Goal: Task Accomplishment & Management: Use online tool/utility

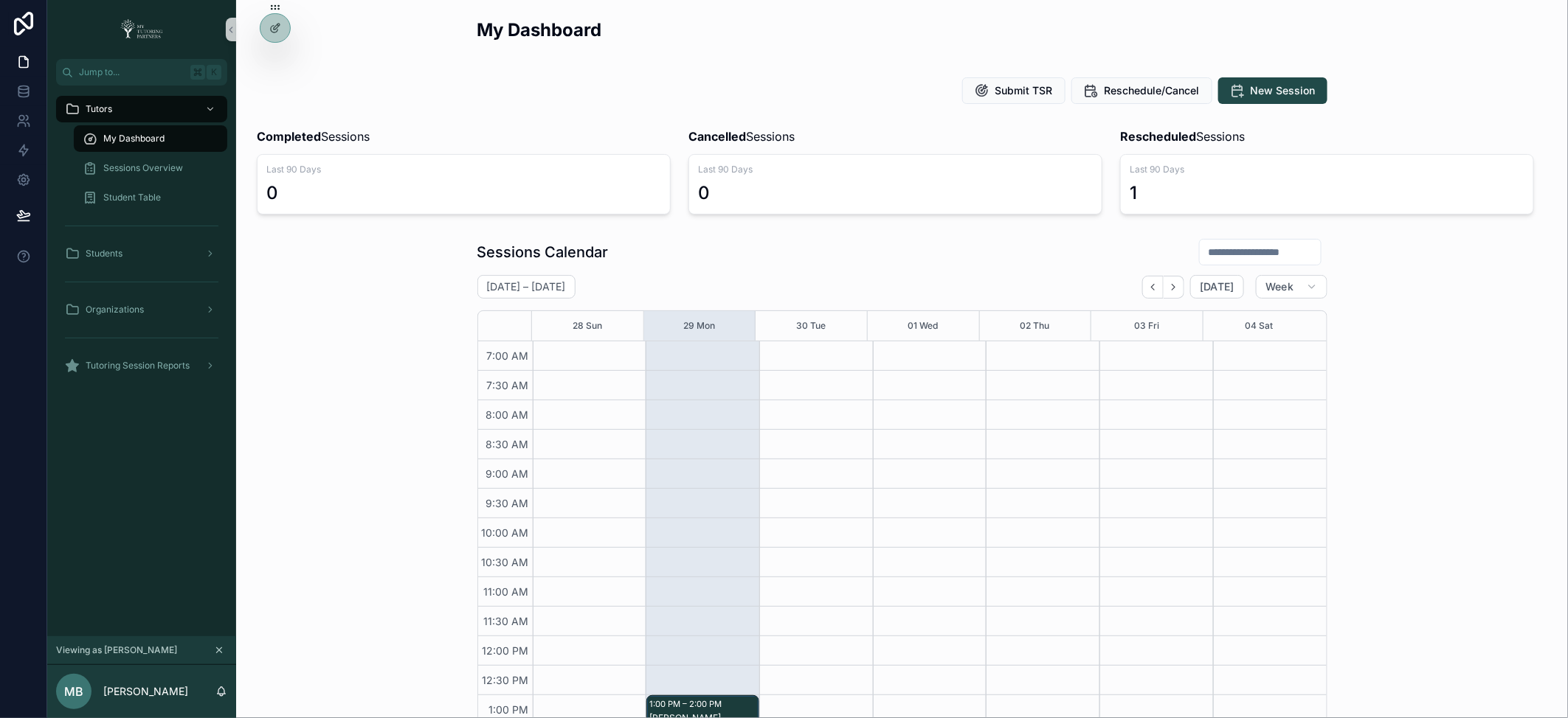
scroll to position [204, 0]
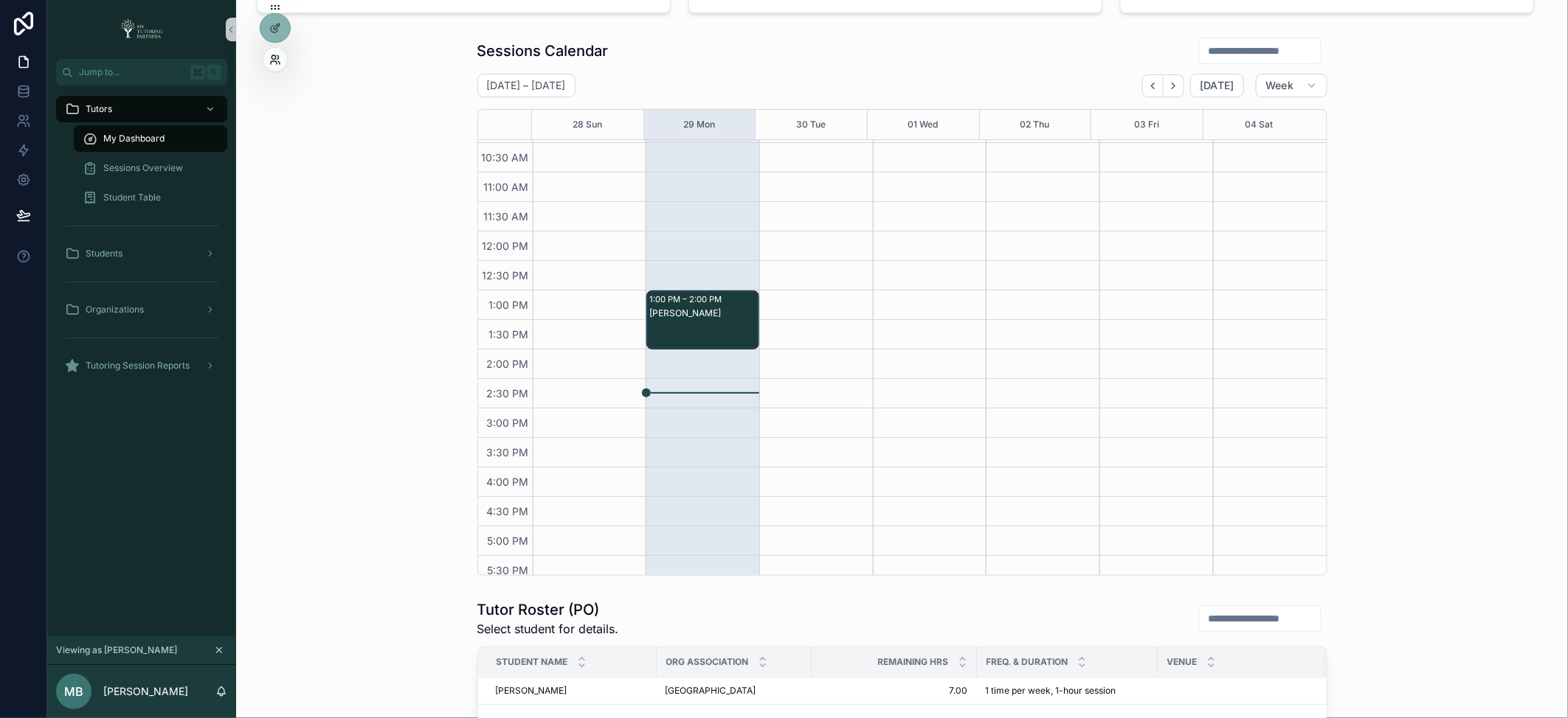
click at [280, 60] on icon at bounding box center [275, 59] width 12 height 12
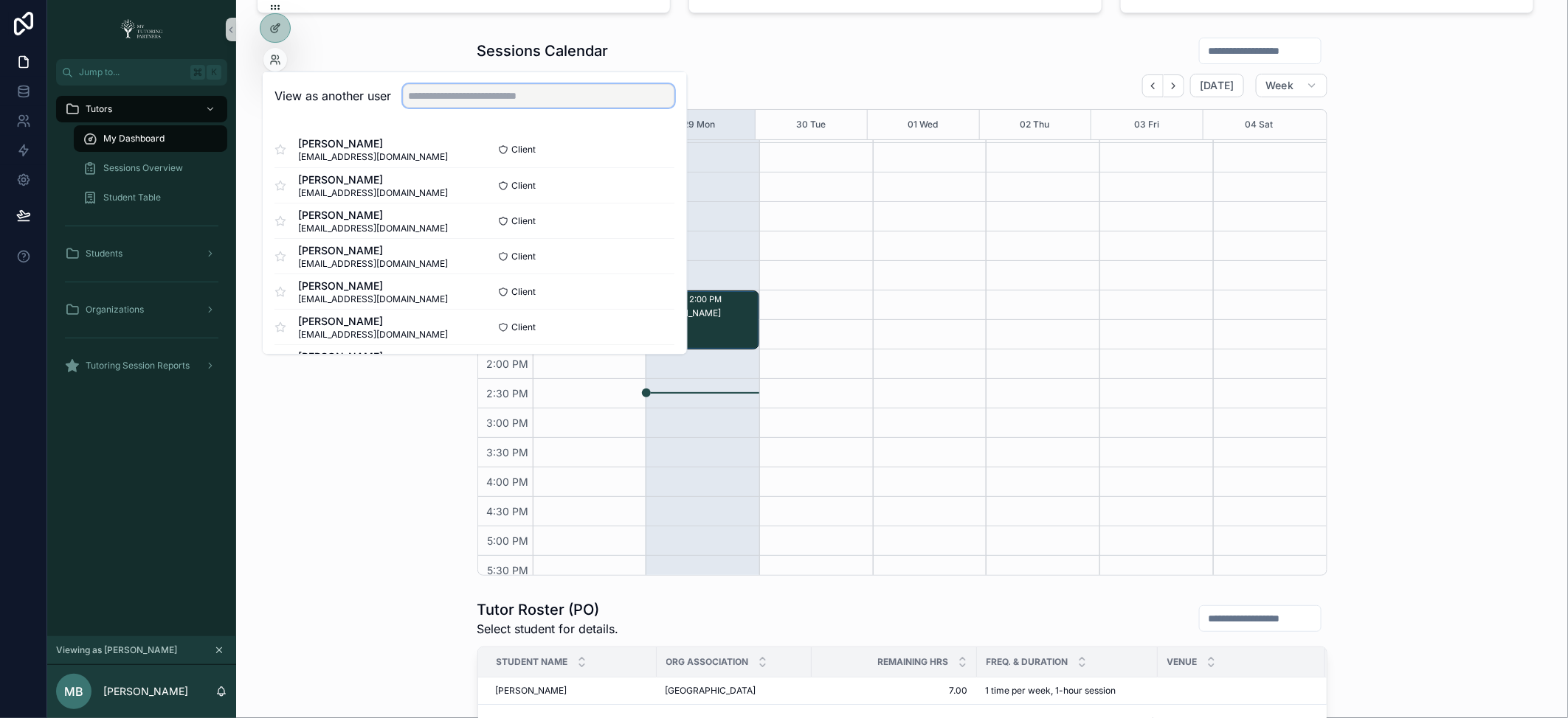
click at [448, 97] on input "text" at bounding box center [539, 95] width 272 height 24
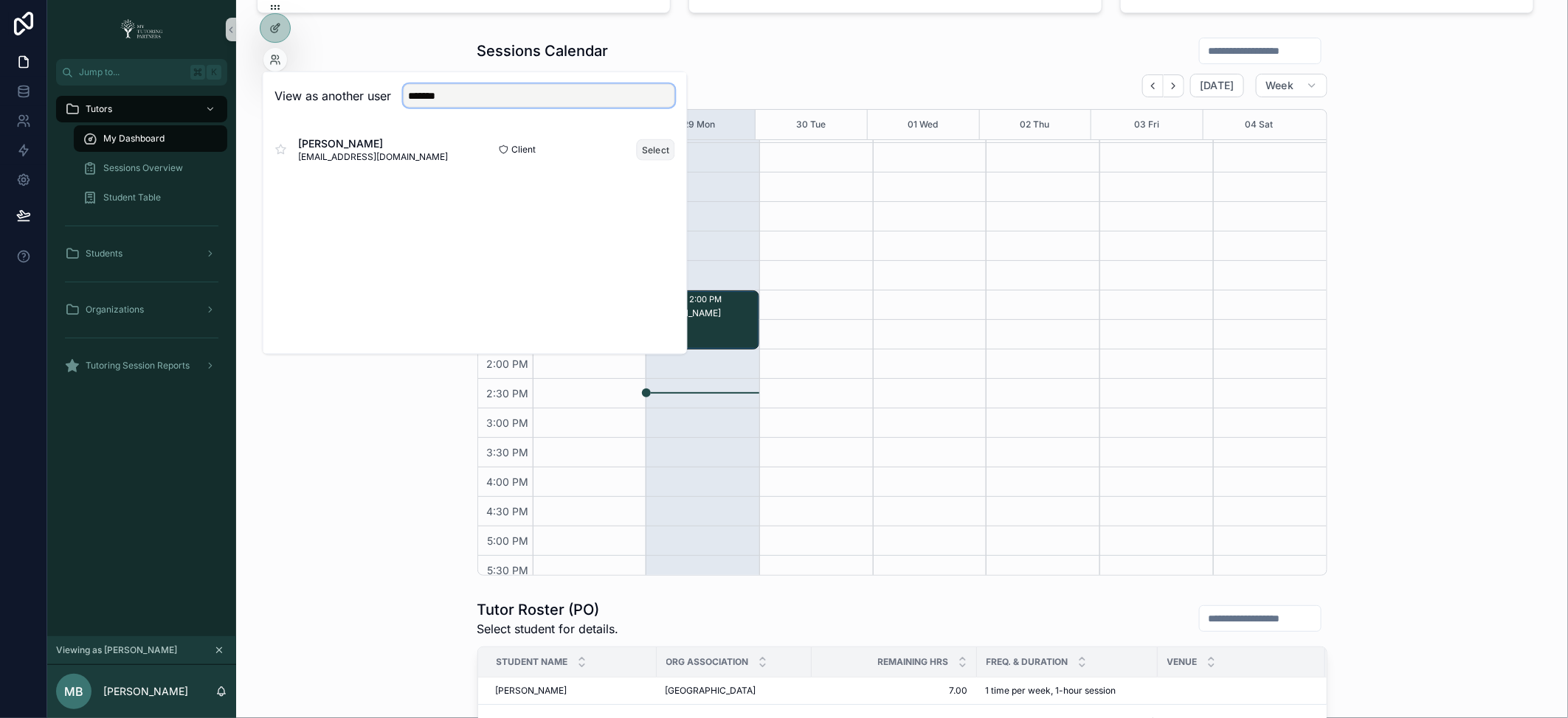
type input "*******"
click at [663, 151] on button "Select" at bounding box center [655, 149] width 39 height 22
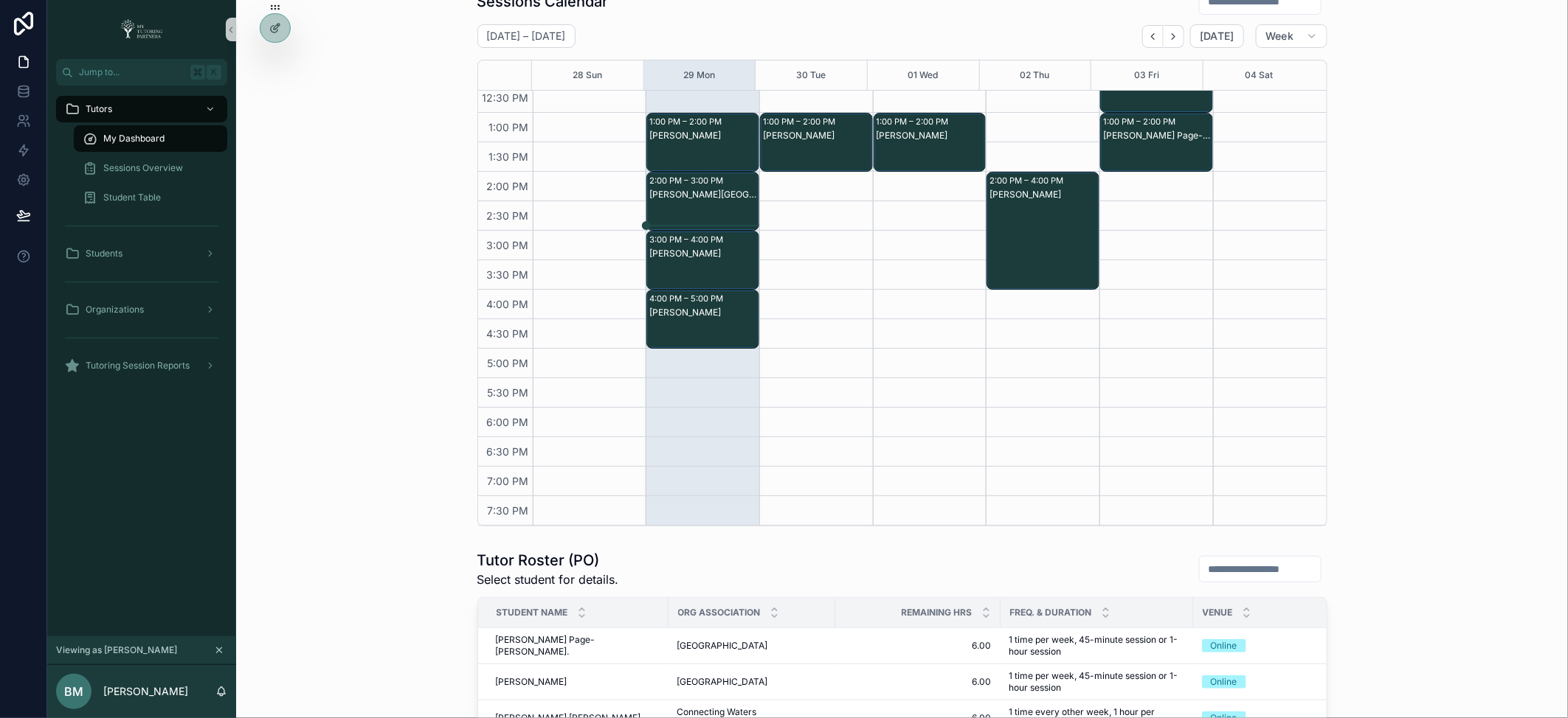
scroll to position [238, 0]
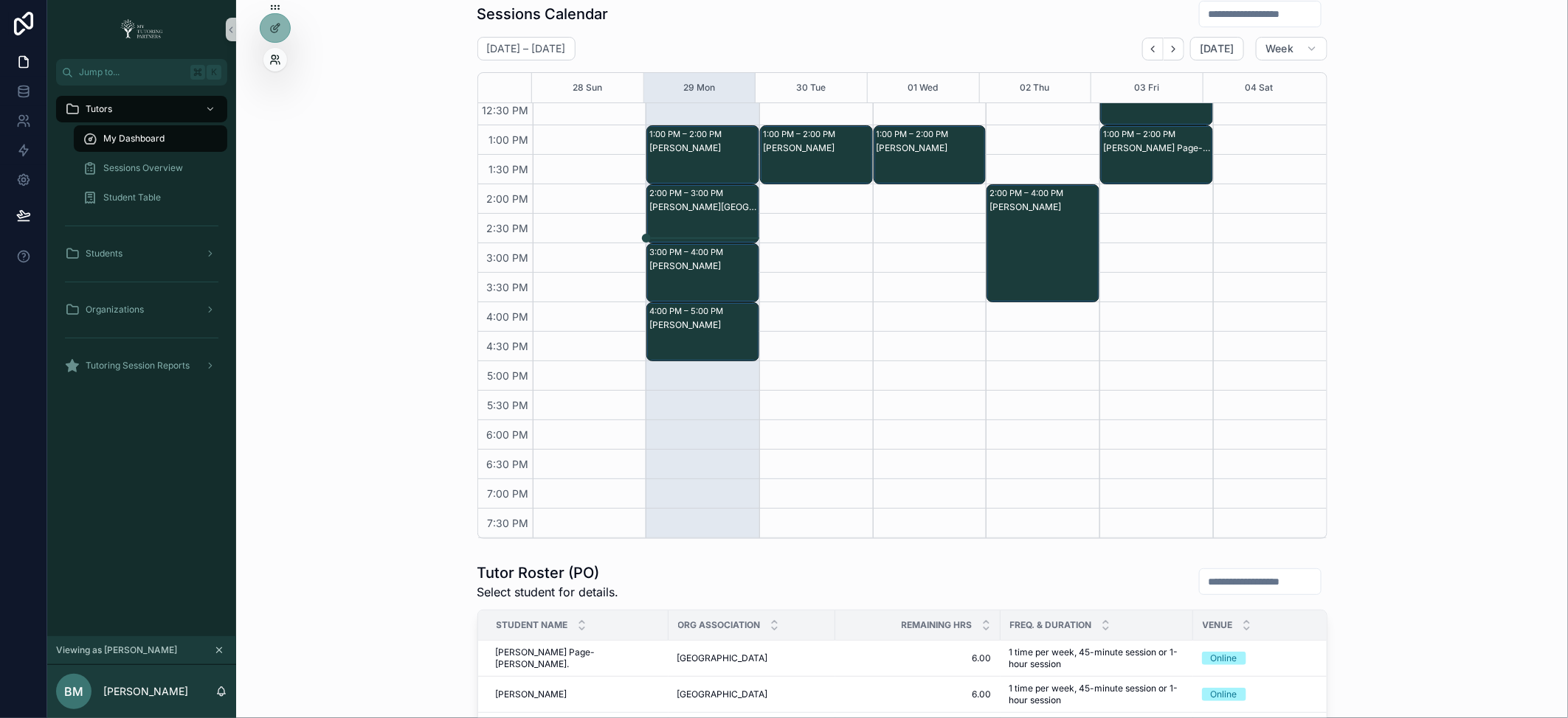
click at [276, 59] on icon at bounding box center [275, 59] width 12 height 12
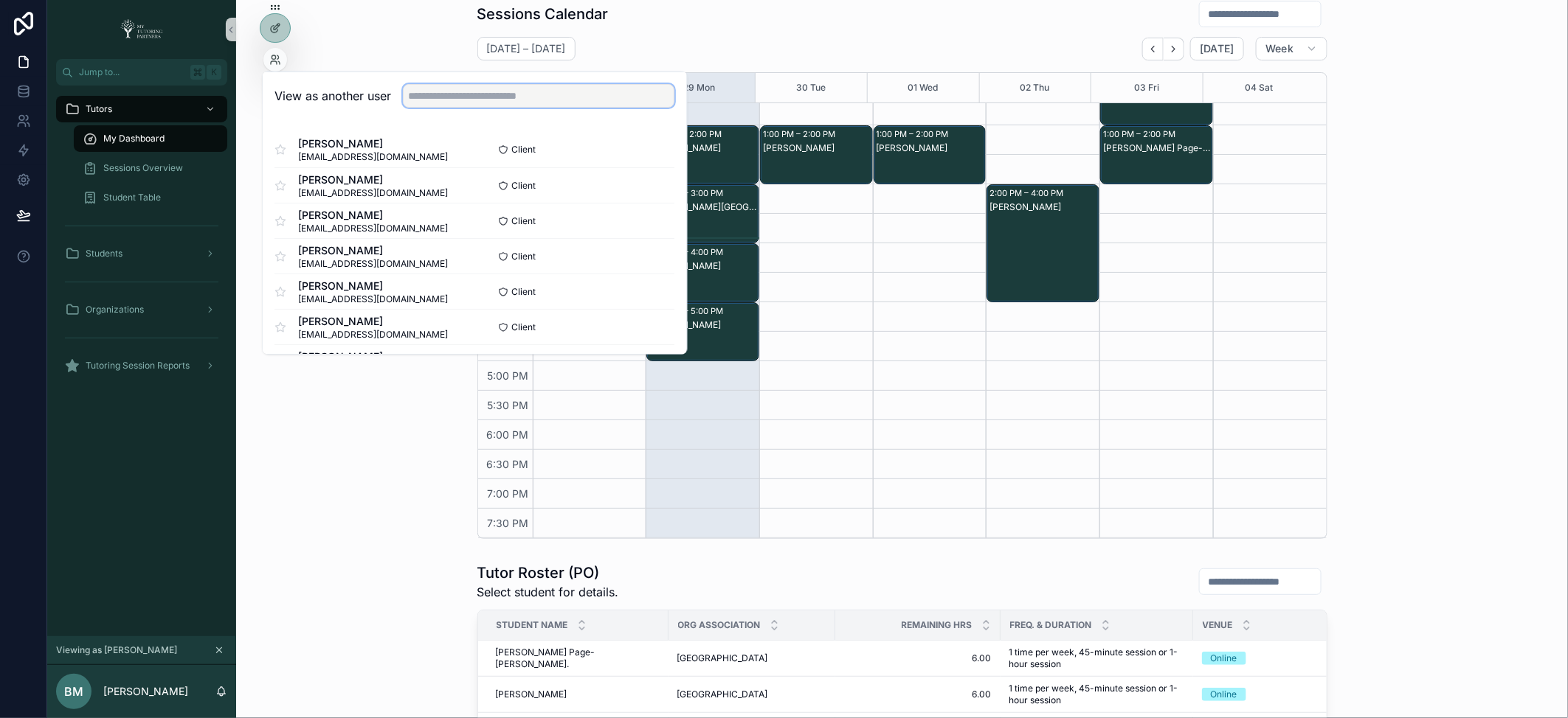
click at [493, 96] on input "text" at bounding box center [539, 95] width 272 height 24
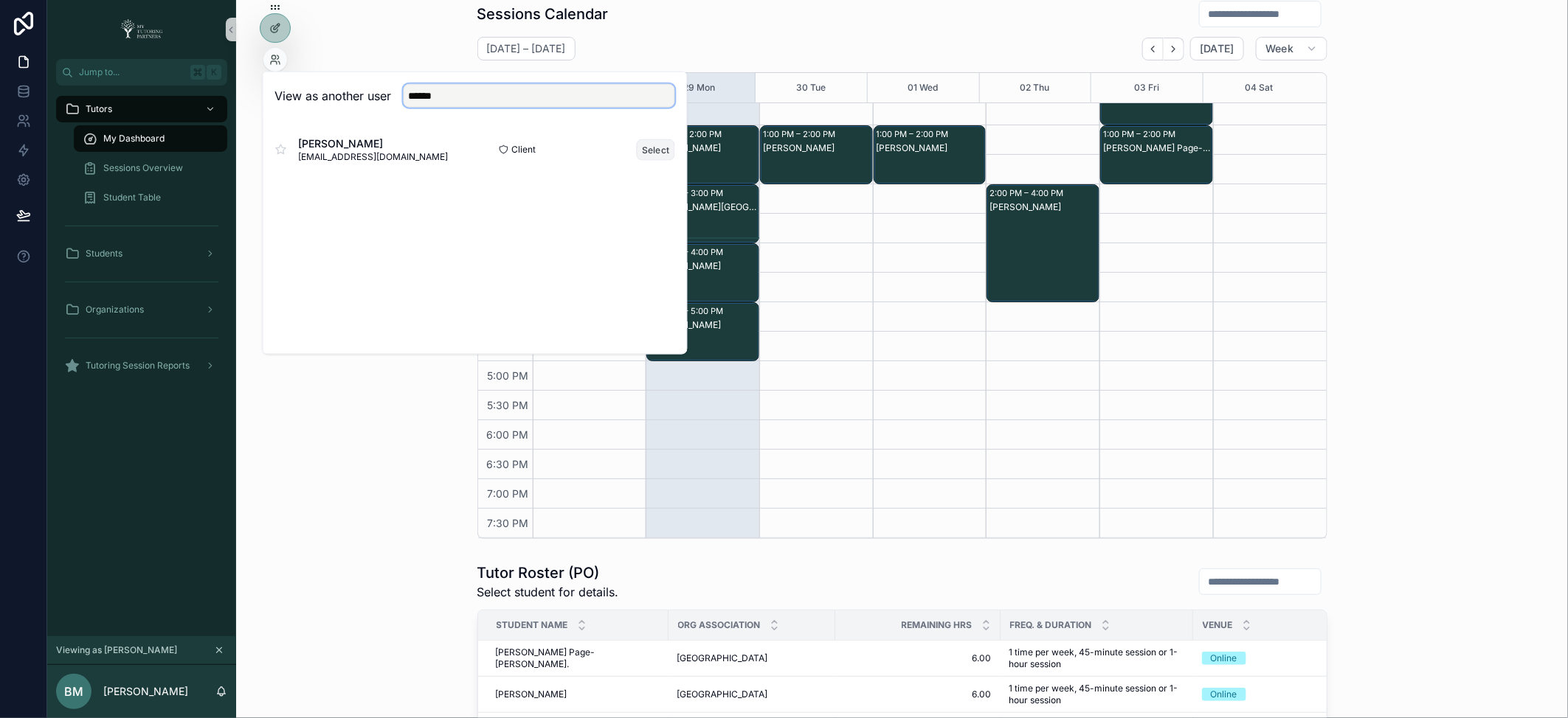
type input "******"
click at [663, 150] on button "Select" at bounding box center [655, 149] width 39 height 22
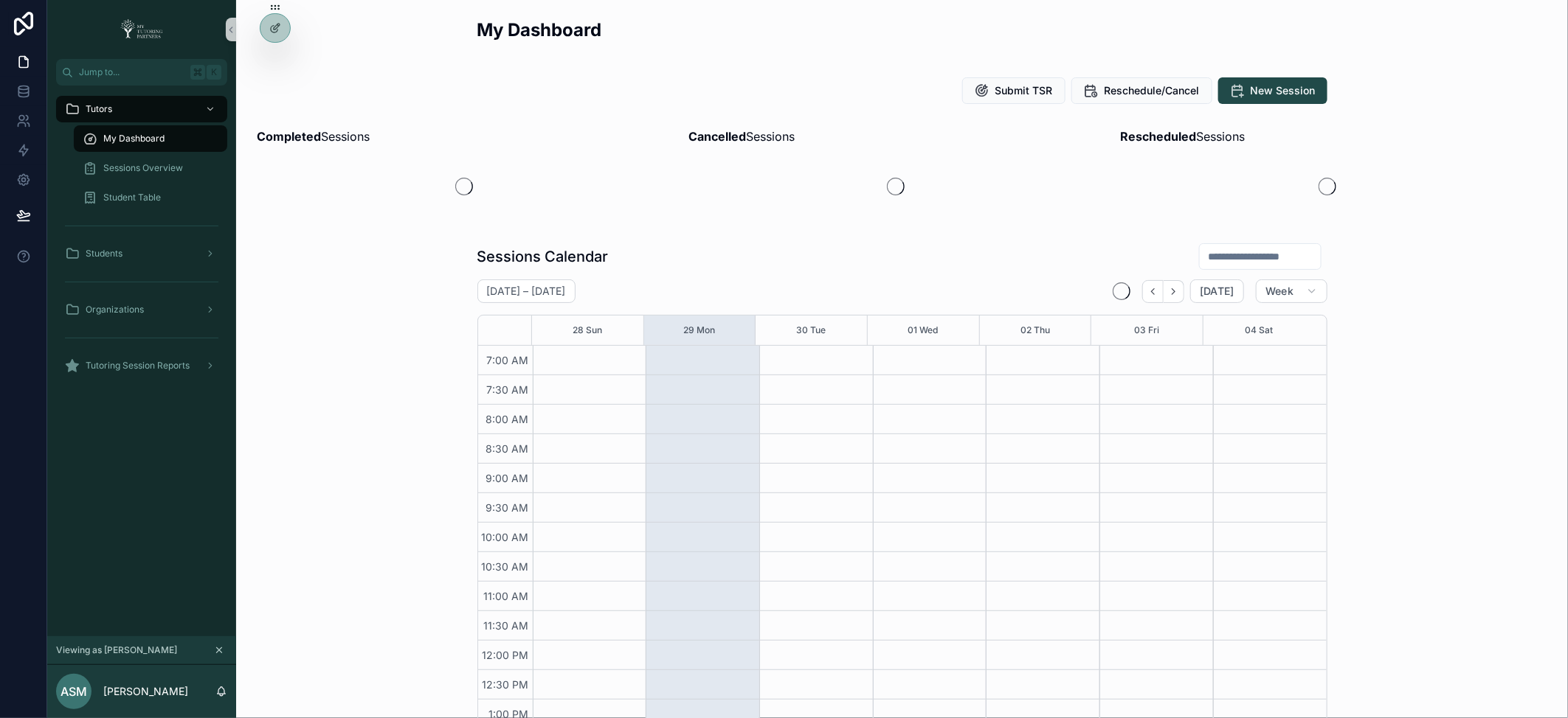
scroll to position [332, 0]
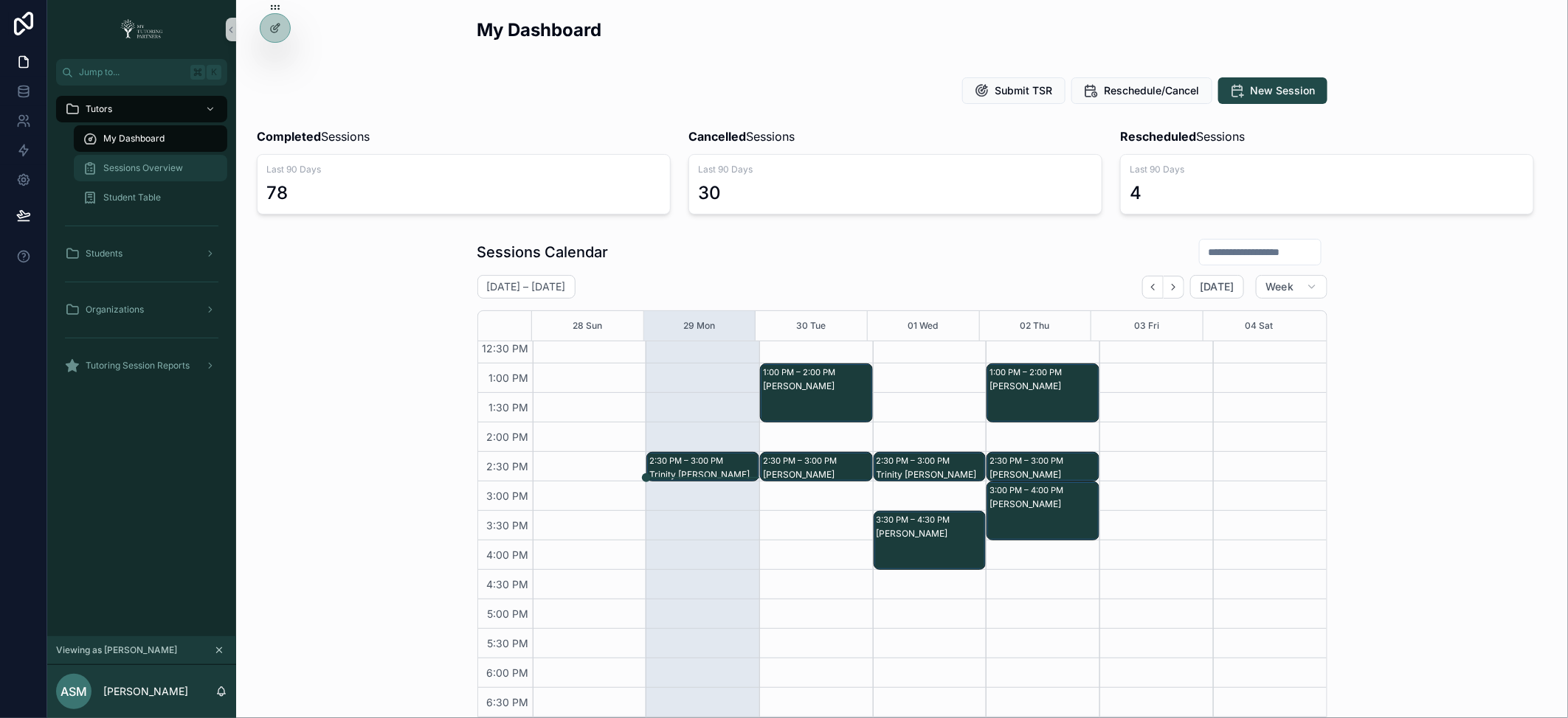
click at [160, 167] on span "Sessions Overview" at bounding box center [143, 168] width 80 height 12
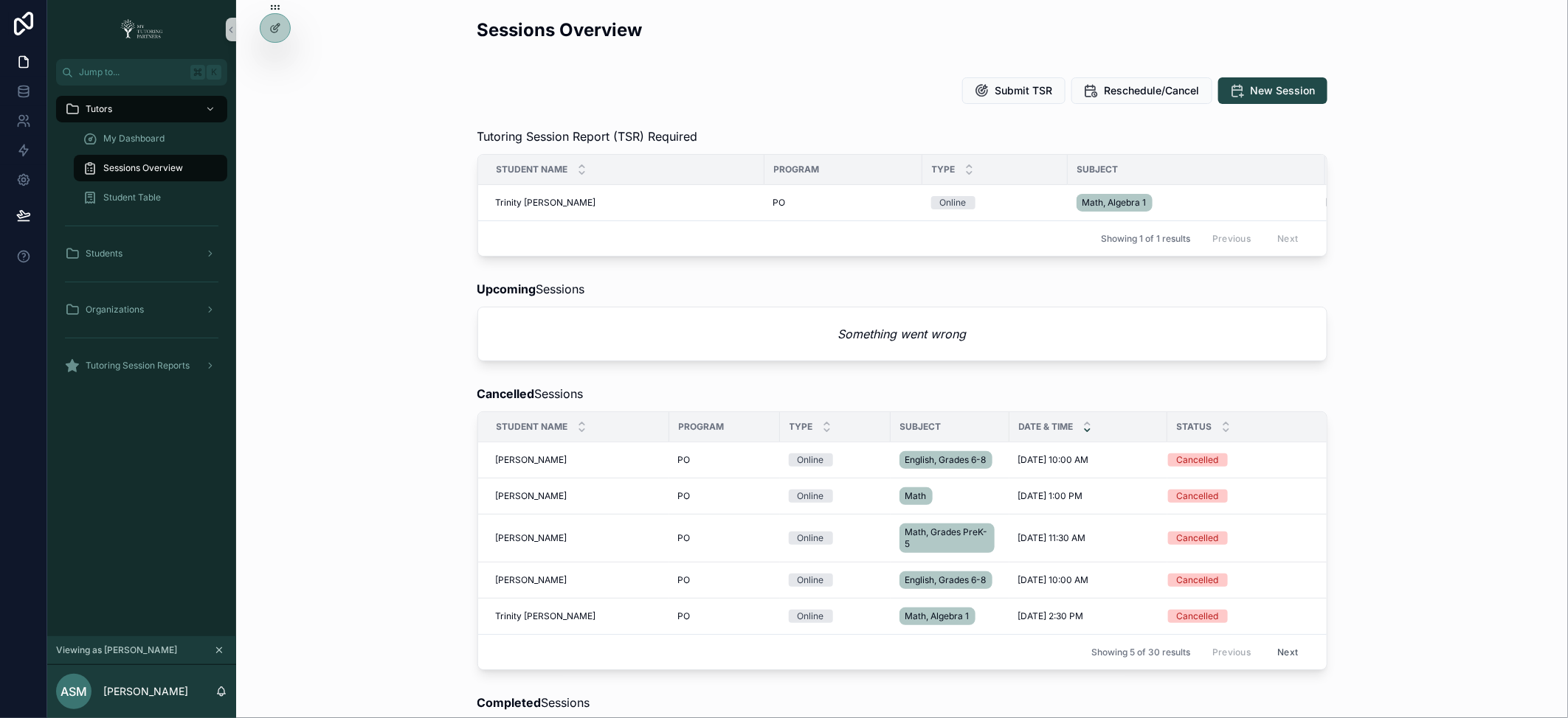
click at [1281, 662] on button "Next" at bounding box center [1288, 652] width 41 height 23
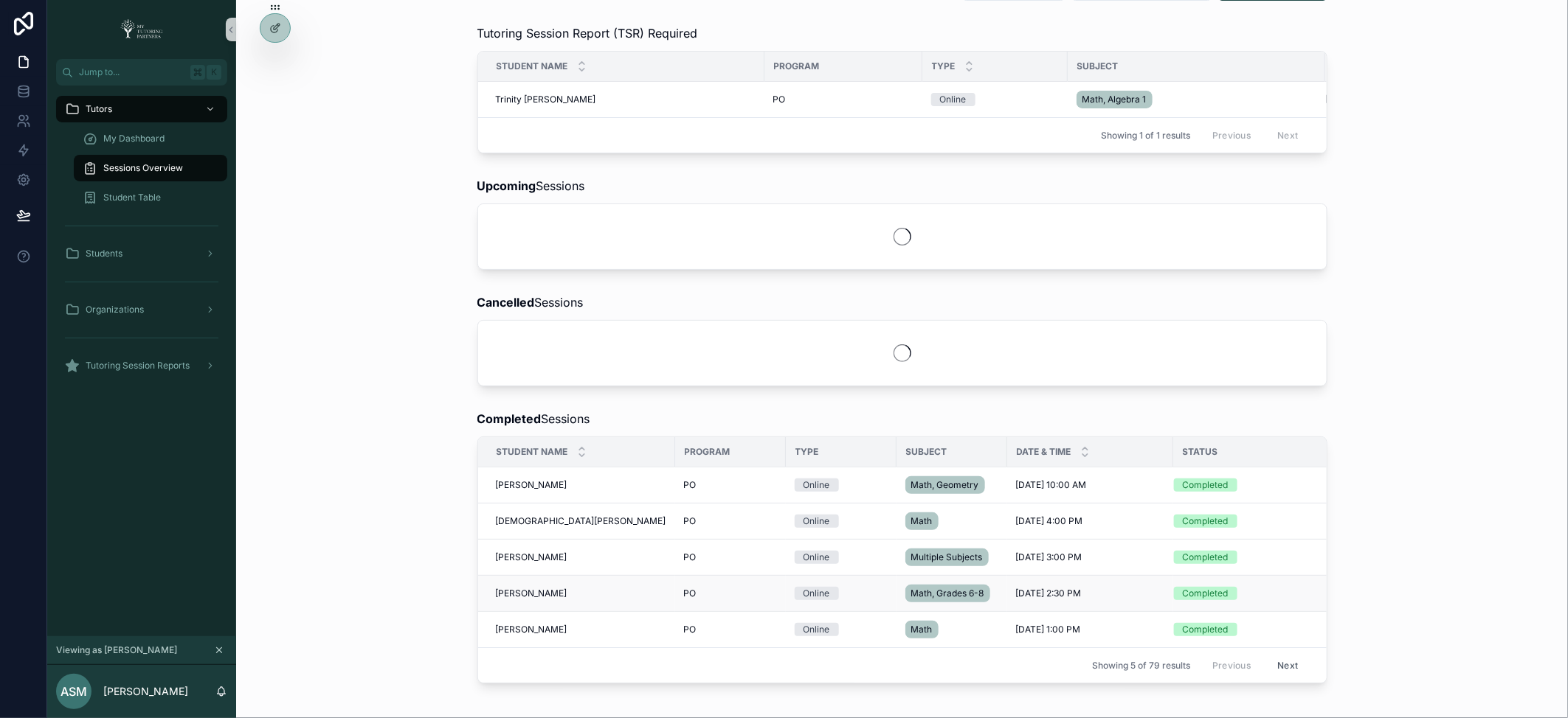
scroll to position [109, 0]
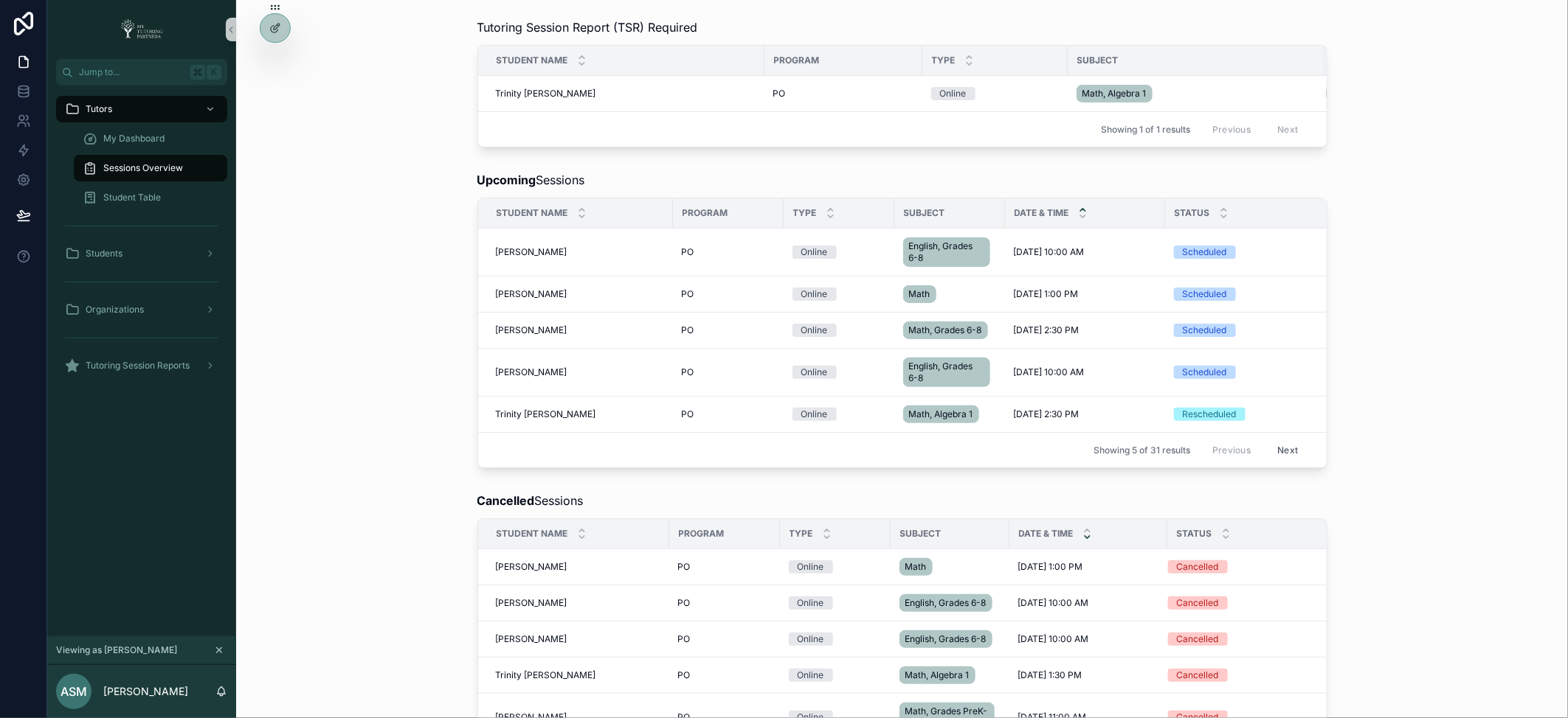
click at [1289, 455] on button "Next" at bounding box center [1288, 450] width 41 height 23
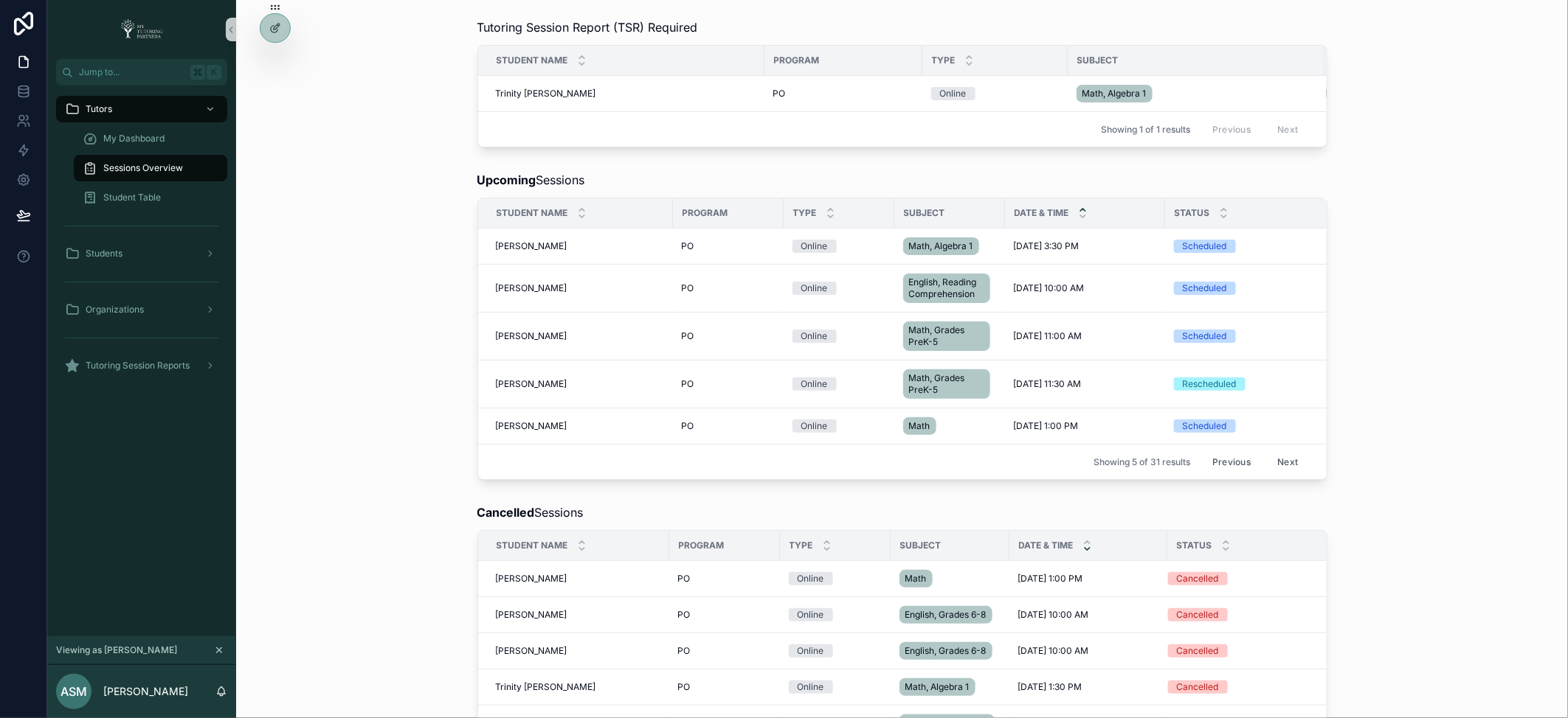
click at [1281, 463] on button "Next" at bounding box center [1288, 462] width 41 height 23
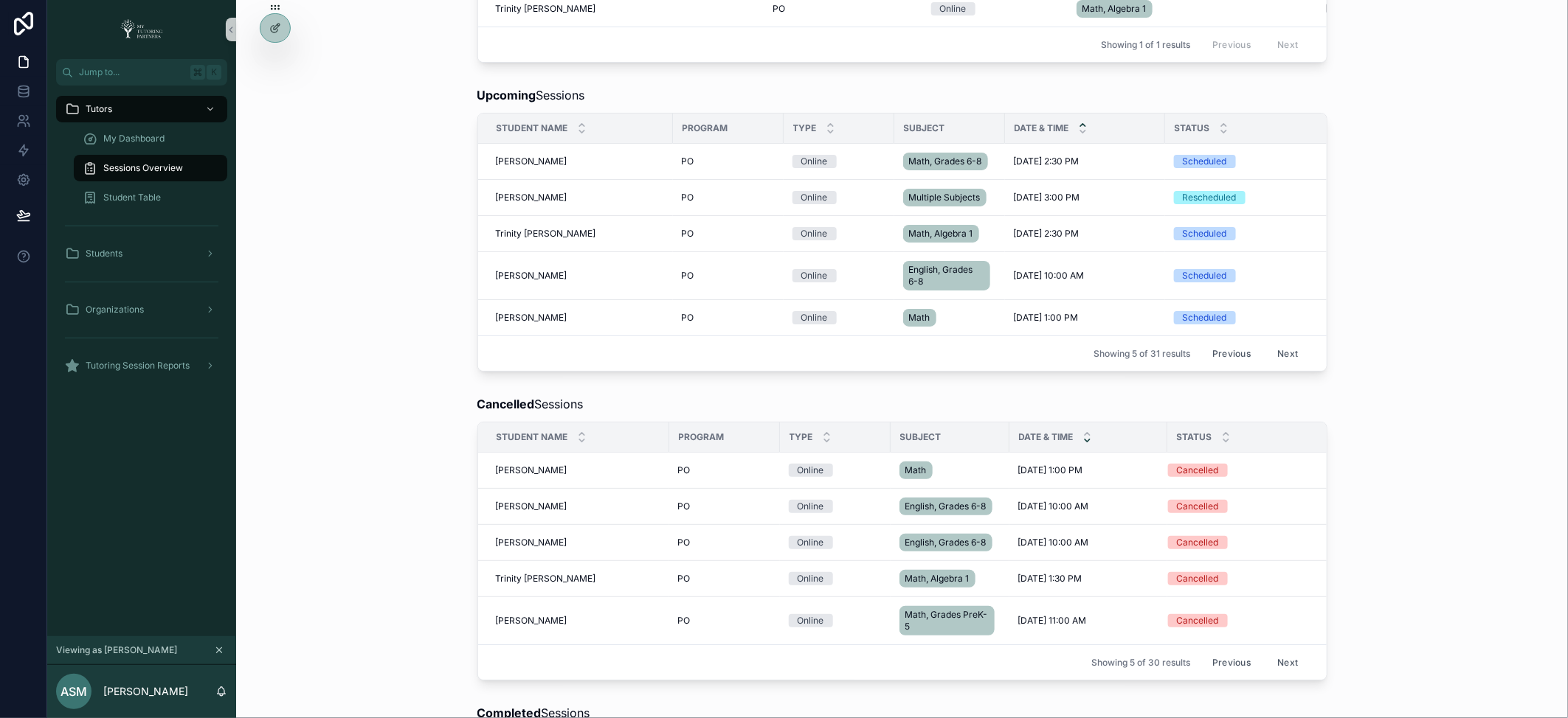
scroll to position [377, 0]
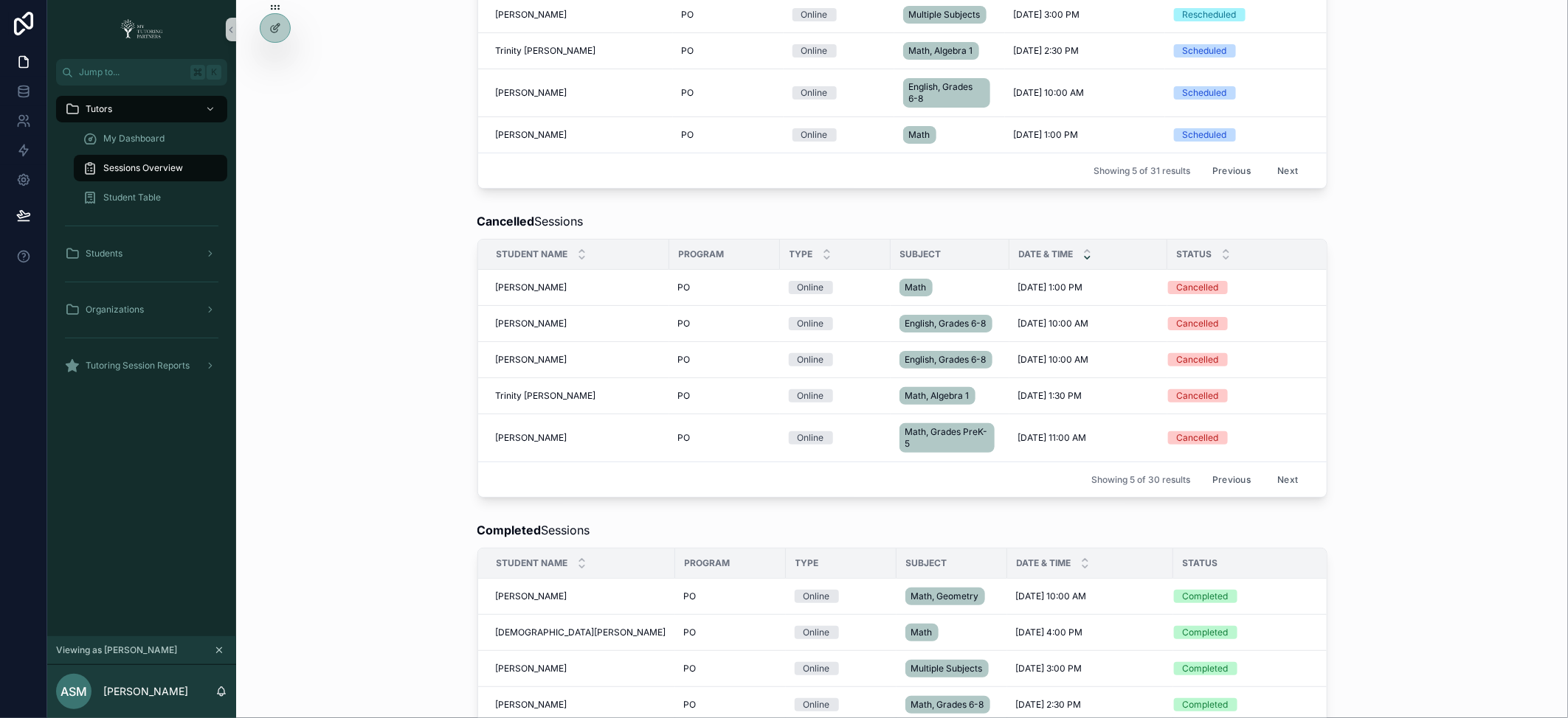
click at [1287, 491] on button "Next" at bounding box center [1288, 480] width 41 height 23
